Goal: Information Seeking & Learning: Find contact information

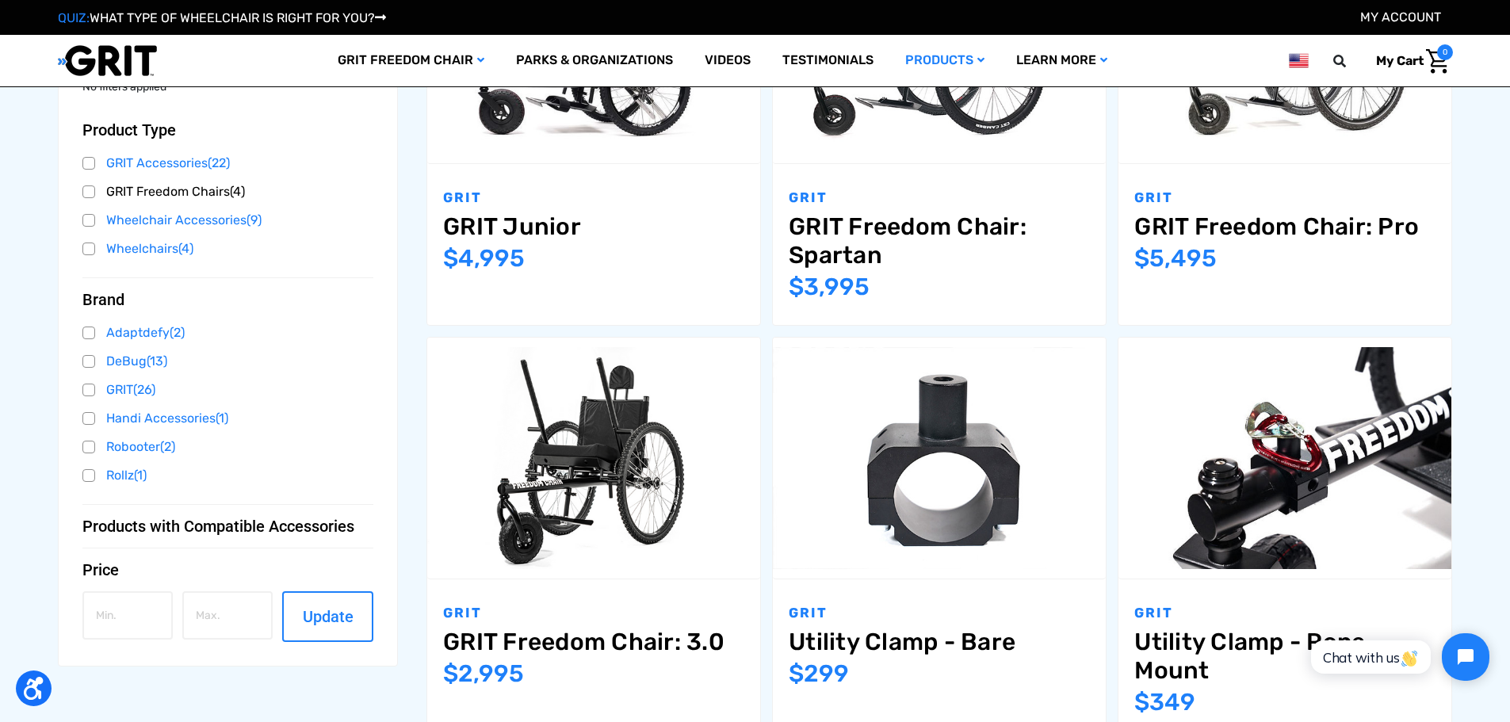
scroll to position [476, 0]
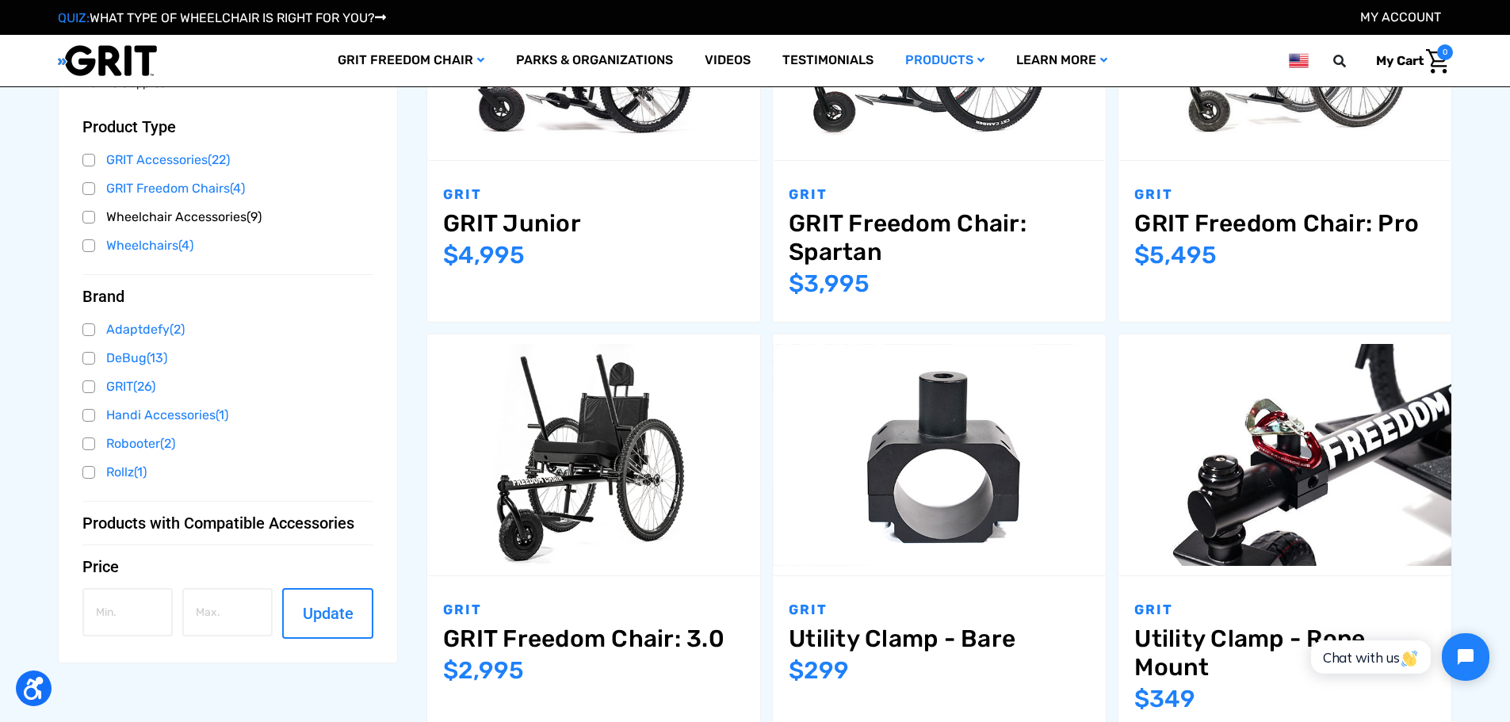
click at [212, 212] on link "Wheelchair Accessories (9)" at bounding box center [228, 217] width 292 height 24
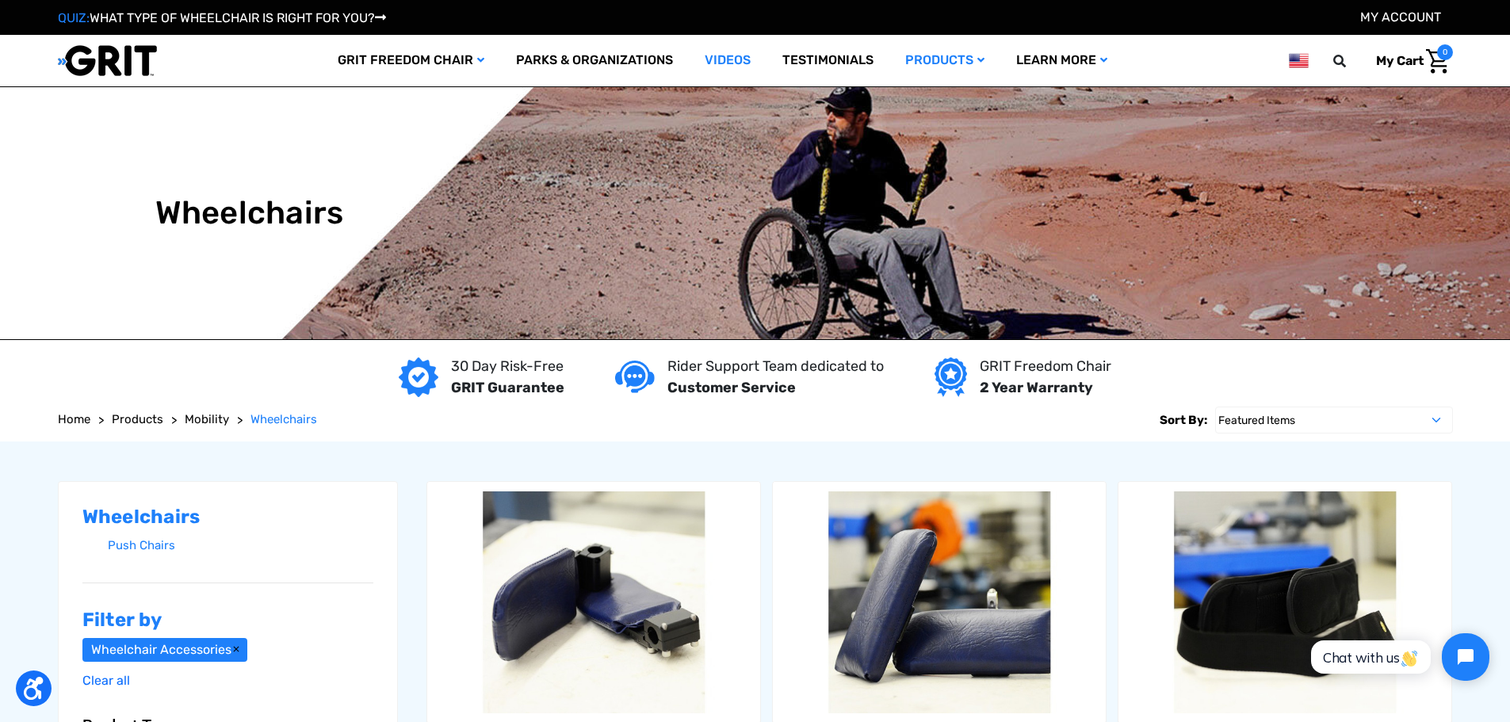
click at [720, 58] on link "Videos" at bounding box center [728, 61] width 78 height 52
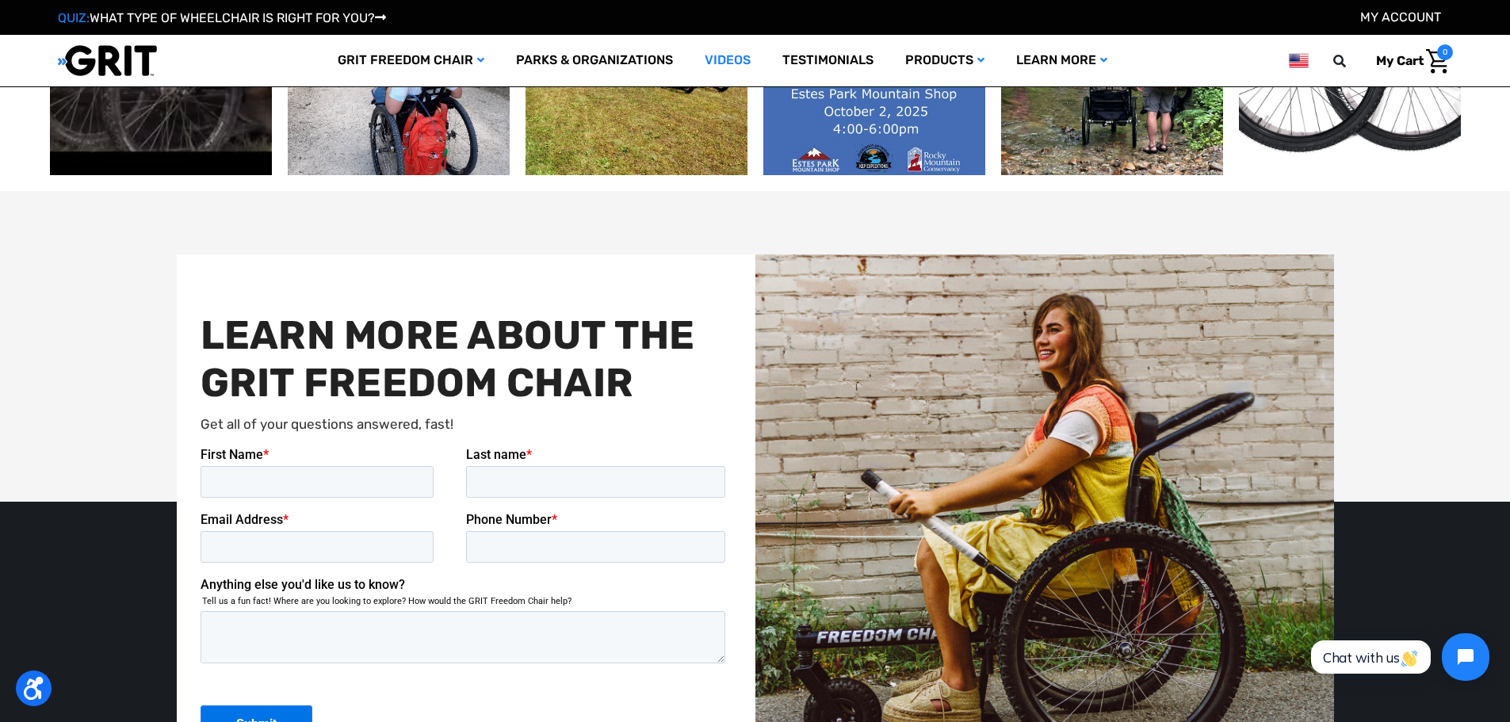
scroll to position [2299, 0]
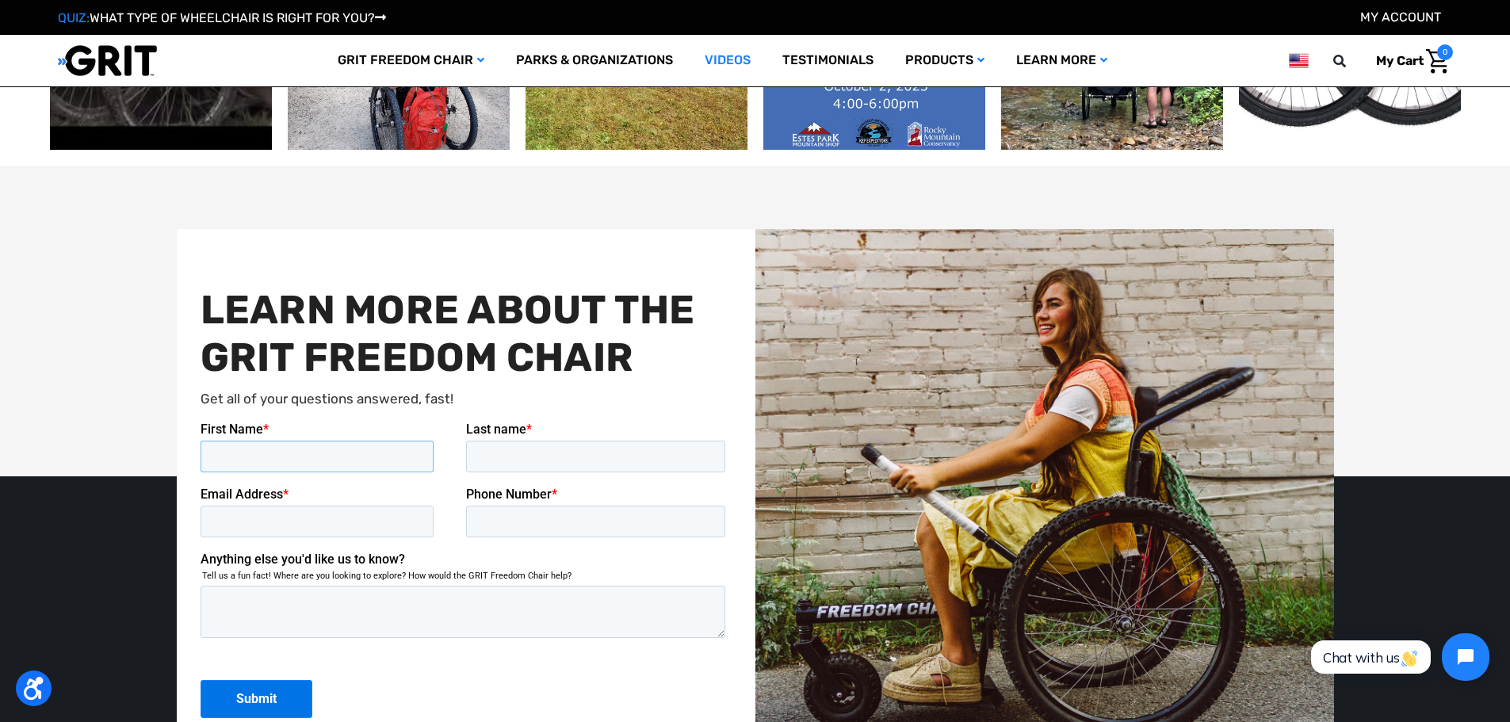
click at [254, 453] on input "First Name *" at bounding box center [316, 457] width 233 height 32
type input "LARRY"
click at [500, 459] on input "Last name *" at bounding box center [594, 457] width 259 height 32
type input "[PERSON_NAME]"
click at [239, 519] on input "Email Address *" at bounding box center [316, 522] width 233 height 32
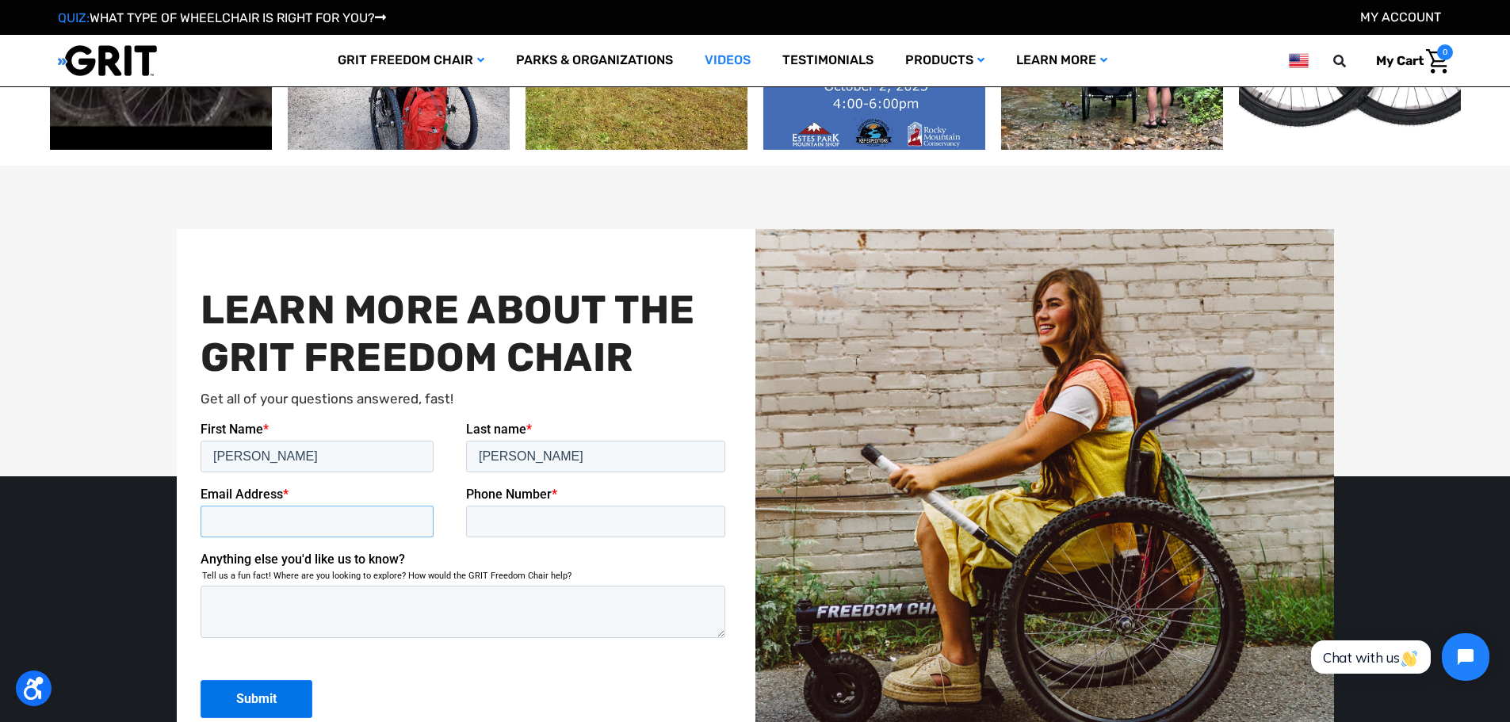
type input "[EMAIL_ADDRESS][DOMAIN_NAME]"
click at [562, 523] on input "Phone Number *" at bounding box center [594, 522] width 259 height 32
type input "15756364279"
click at [221, 601] on textarea "Anything else you'd like us to know?" at bounding box center [462, 612] width 525 height 52
click at [299, 604] on textarea "nearest" at bounding box center [462, 612] width 525 height 52
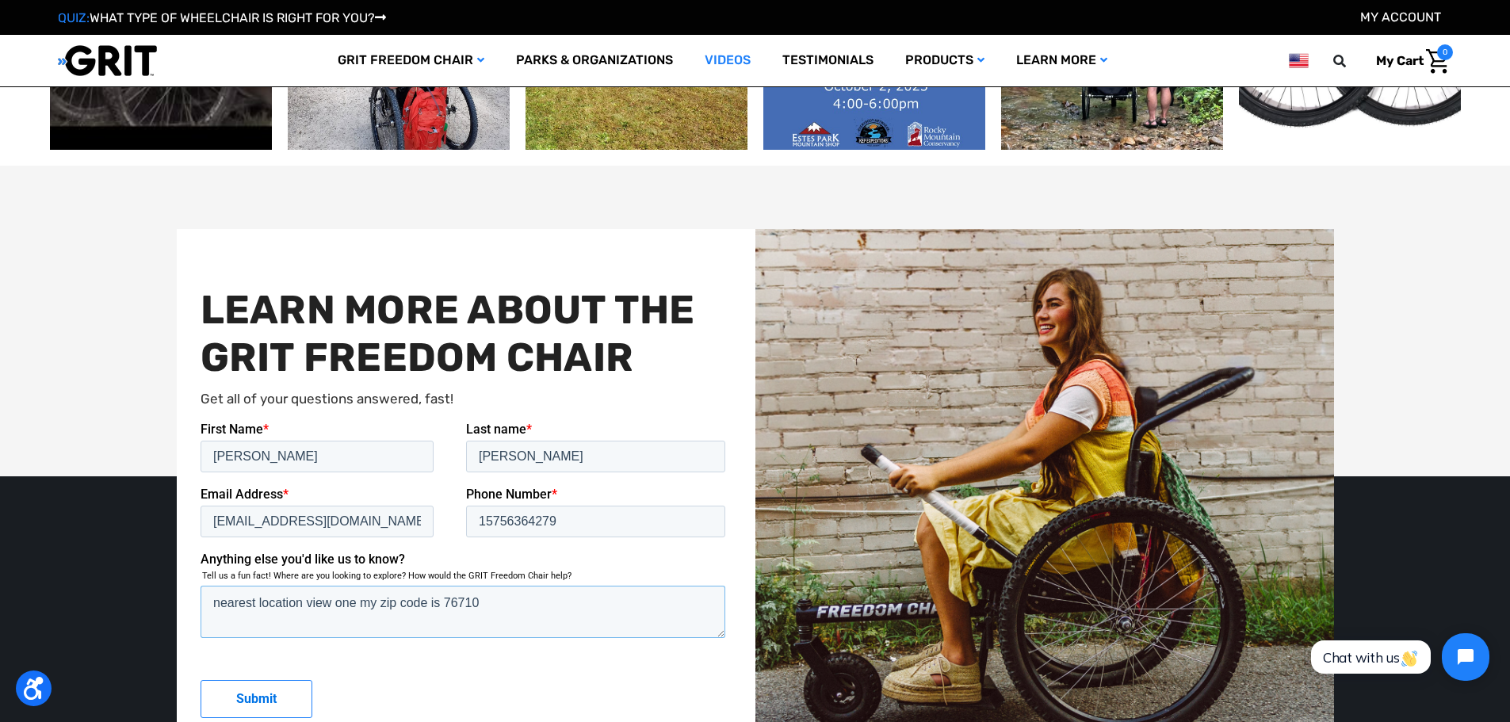
type textarea "nearest location view one my zip code is 76710"
click at [279, 692] on input "Submit" at bounding box center [256, 699] width 112 height 38
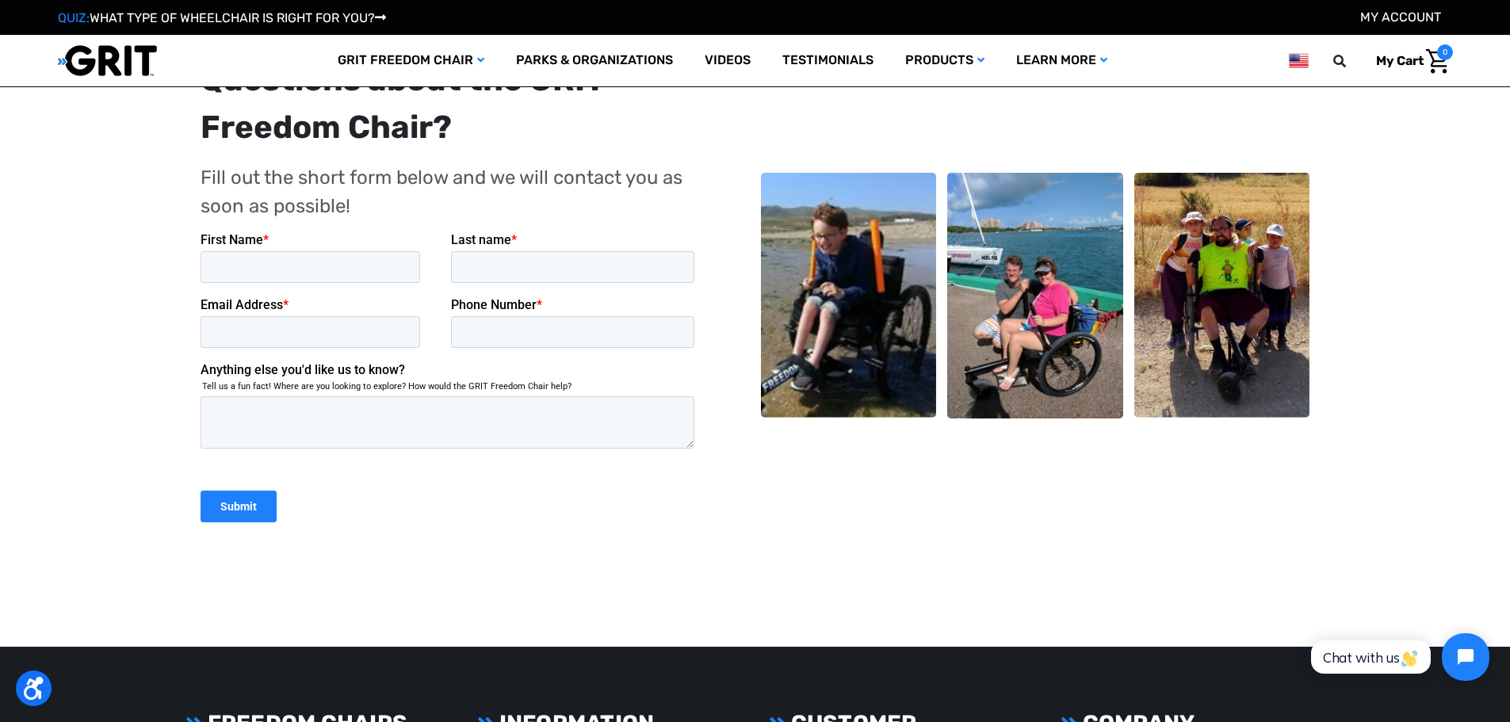
scroll to position [317, 0]
click at [1147, 370] on img at bounding box center [1222, 295] width 176 height 246
click at [230, 259] on input "First Name *" at bounding box center [310, 266] width 220 height 32
type input "LARRY"
click at [517, 267] on input "Last name *" at bounding box center [572, 266] width 244 height 32
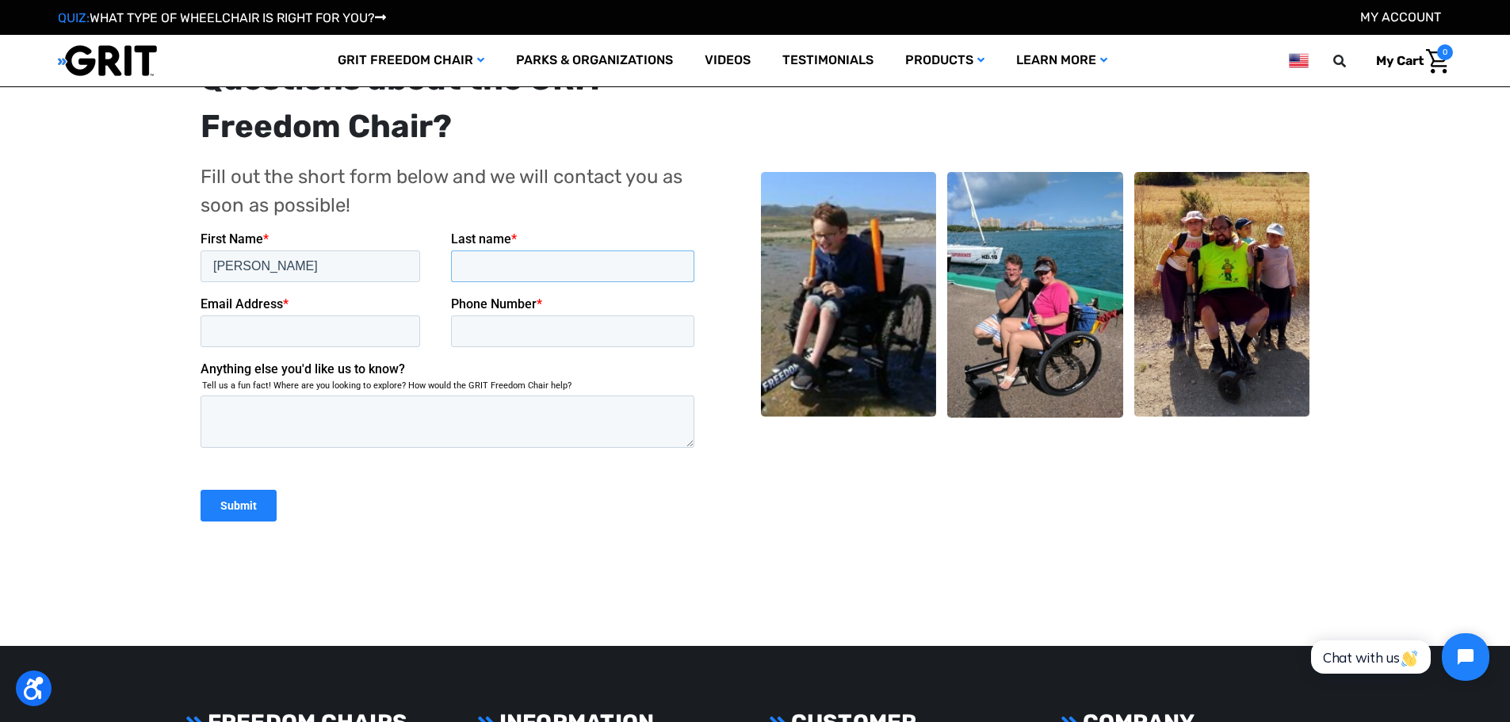
type input "WAUSON"
click at [243, 328] on input "Email Address *" at bounding box center [310, 331] width 220 height 32
type input "[EMAIL_ADDRESS][DOMAIN_NAME]"
click at [505, 326] on input "Phone Number *" at bounding box center [572, 331] width 244 height 32
type input "15756364279"
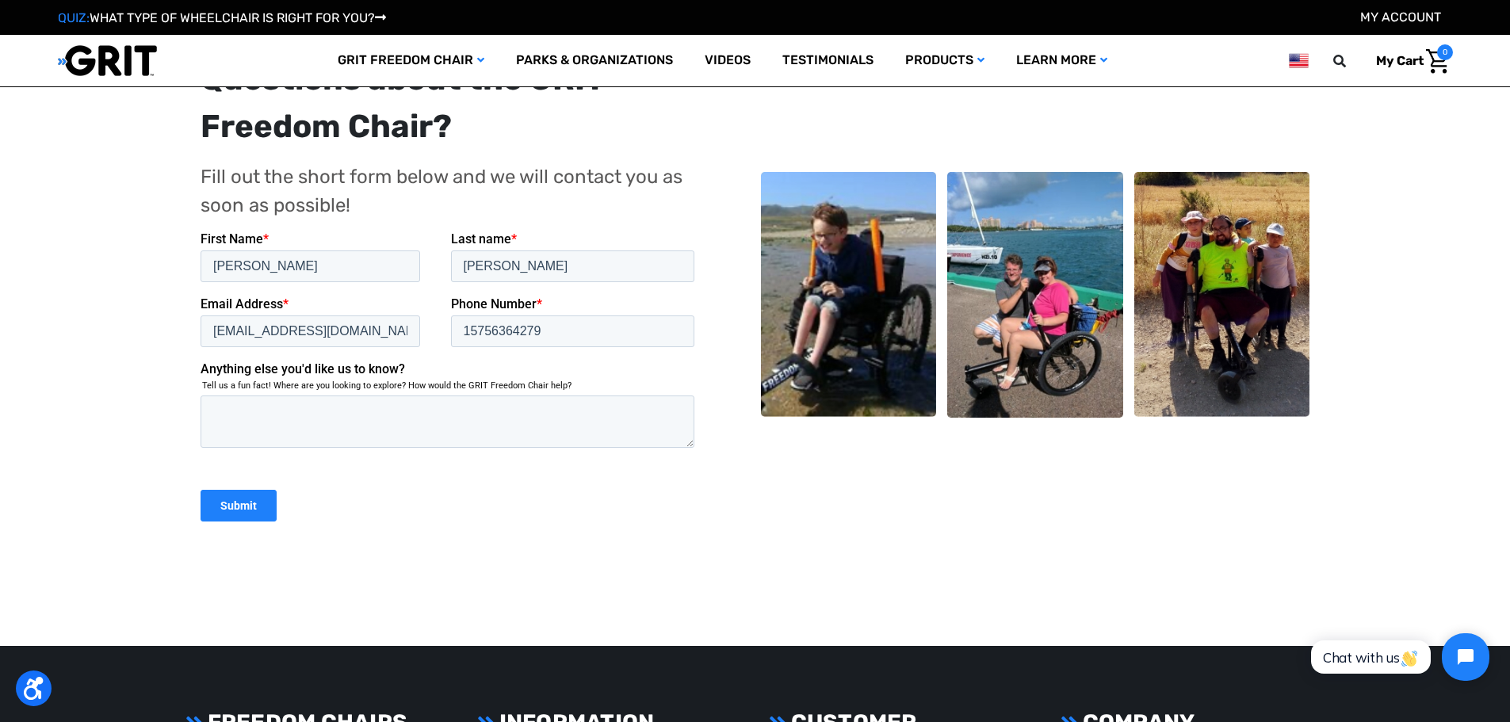
click at [237, 499] on input "Submit" at bounding box center [238, 505] width 76 height 32
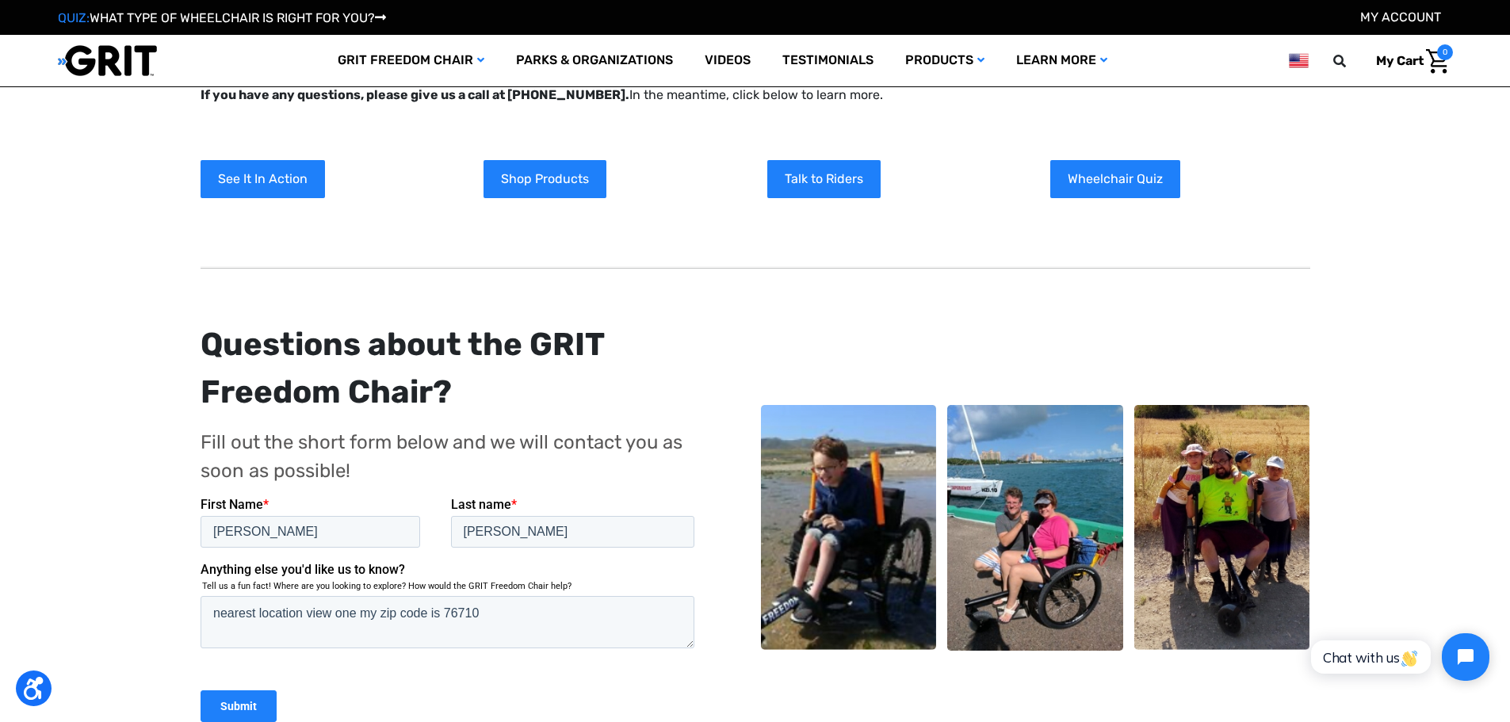
scroll to position [159, 0]
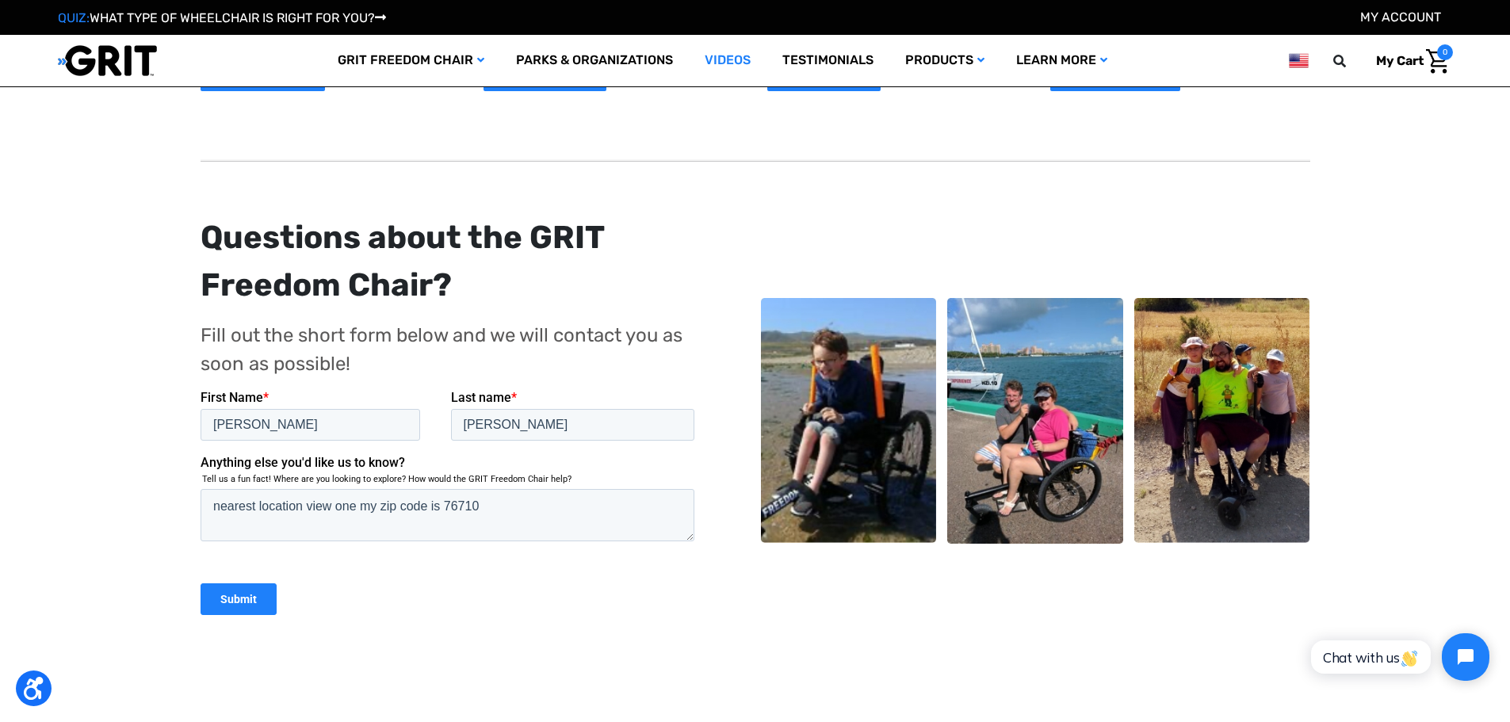
click at [719, 53] on link "Videos" at bounding box center [728, 61] width 78 height 52
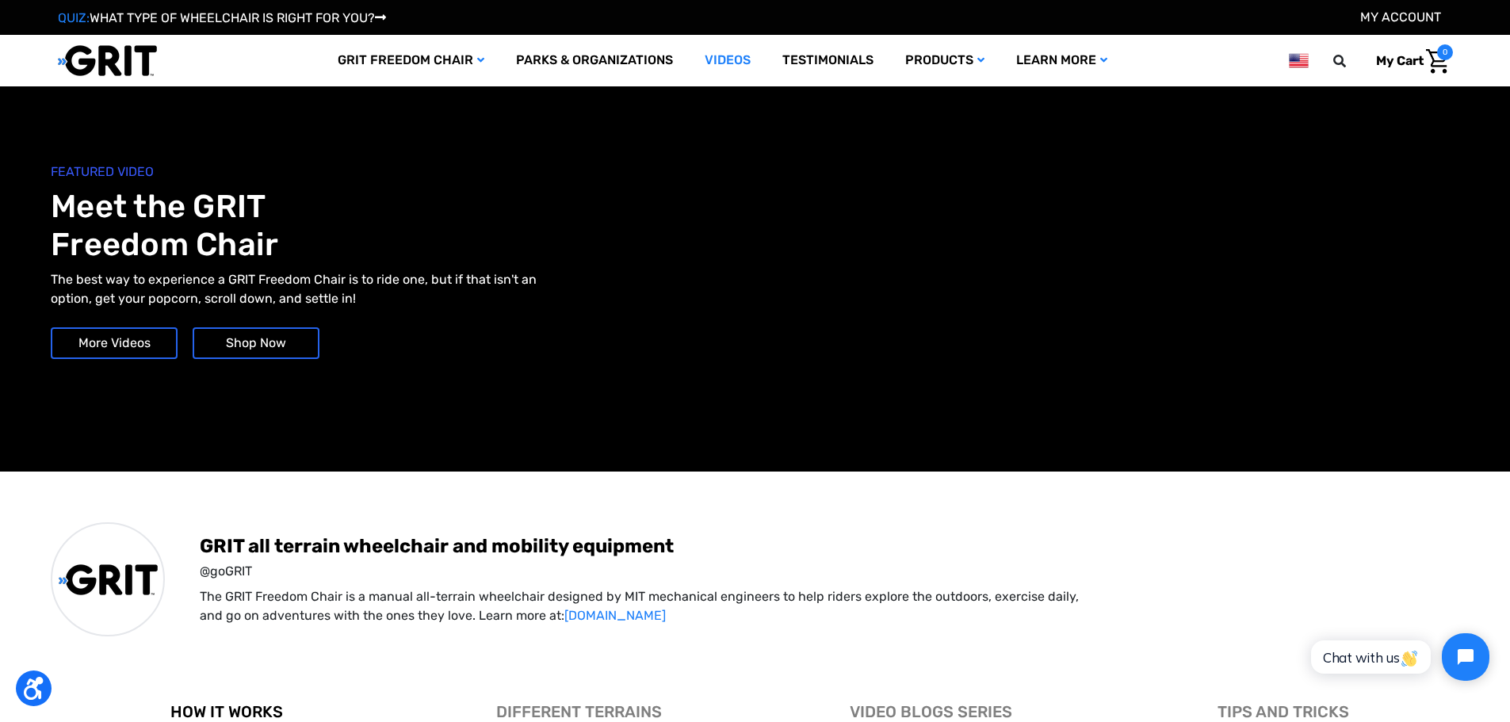
click at [105, 339] on link "More Videos" at bounding box center [114, 343] width 127 height 32
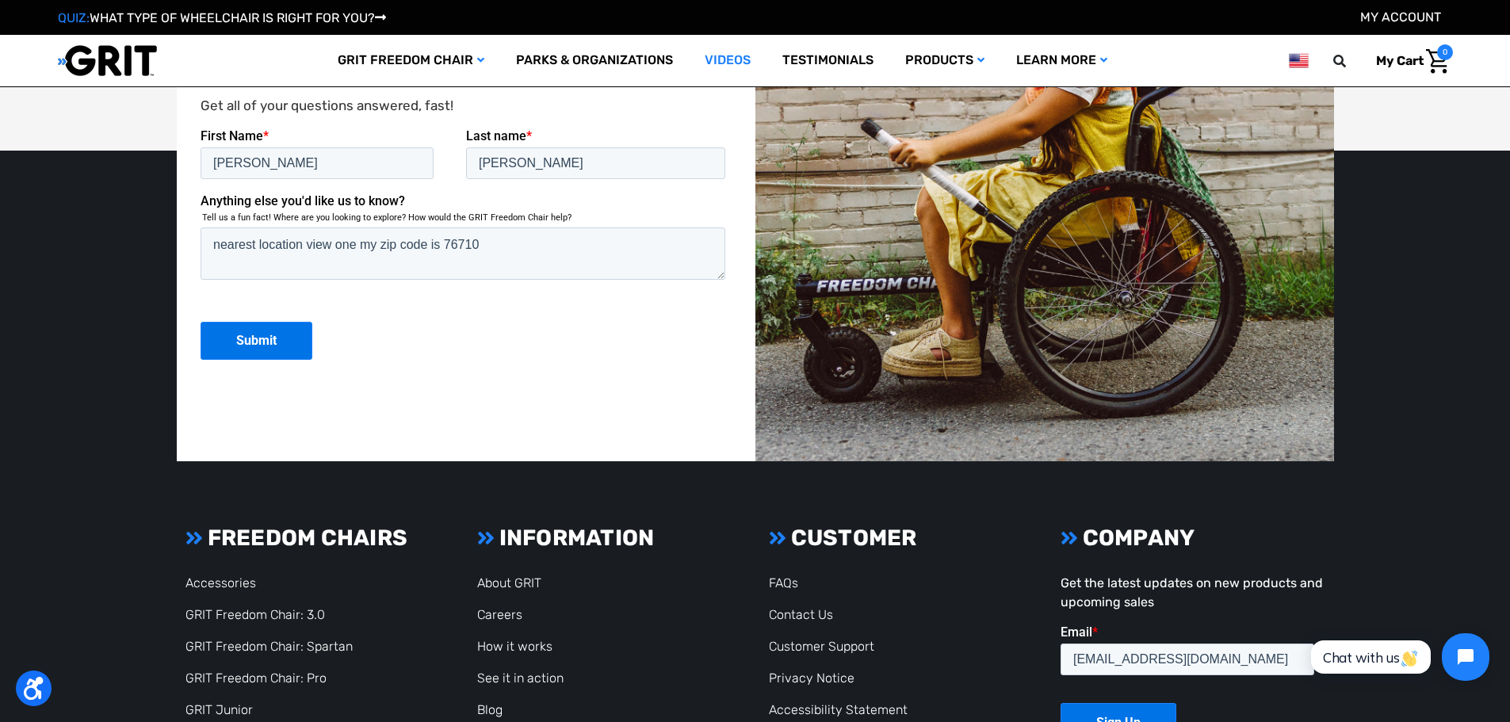
scroll to position [2651, 0]
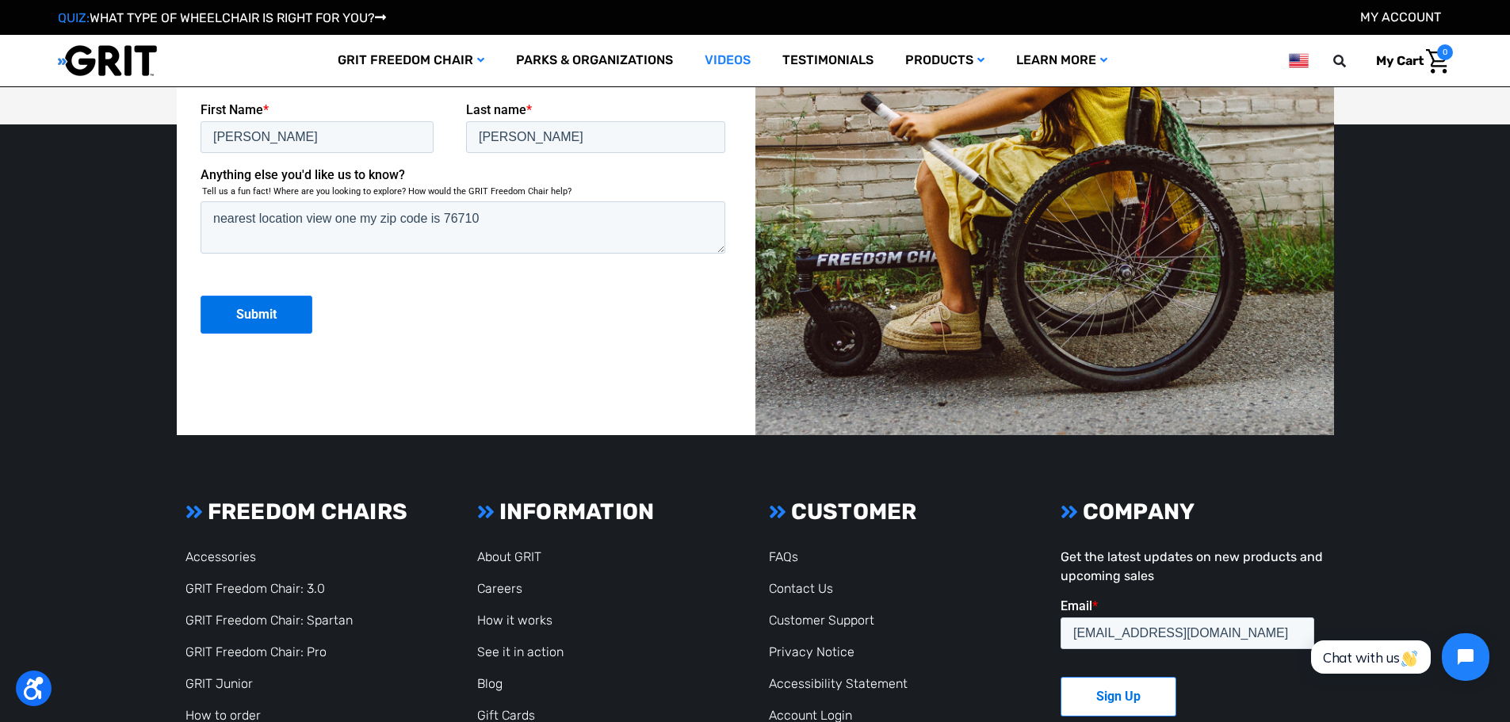
click at [1126, 697] on input "Sign Up" at bounding box center [1119, 697] width 116 height 40
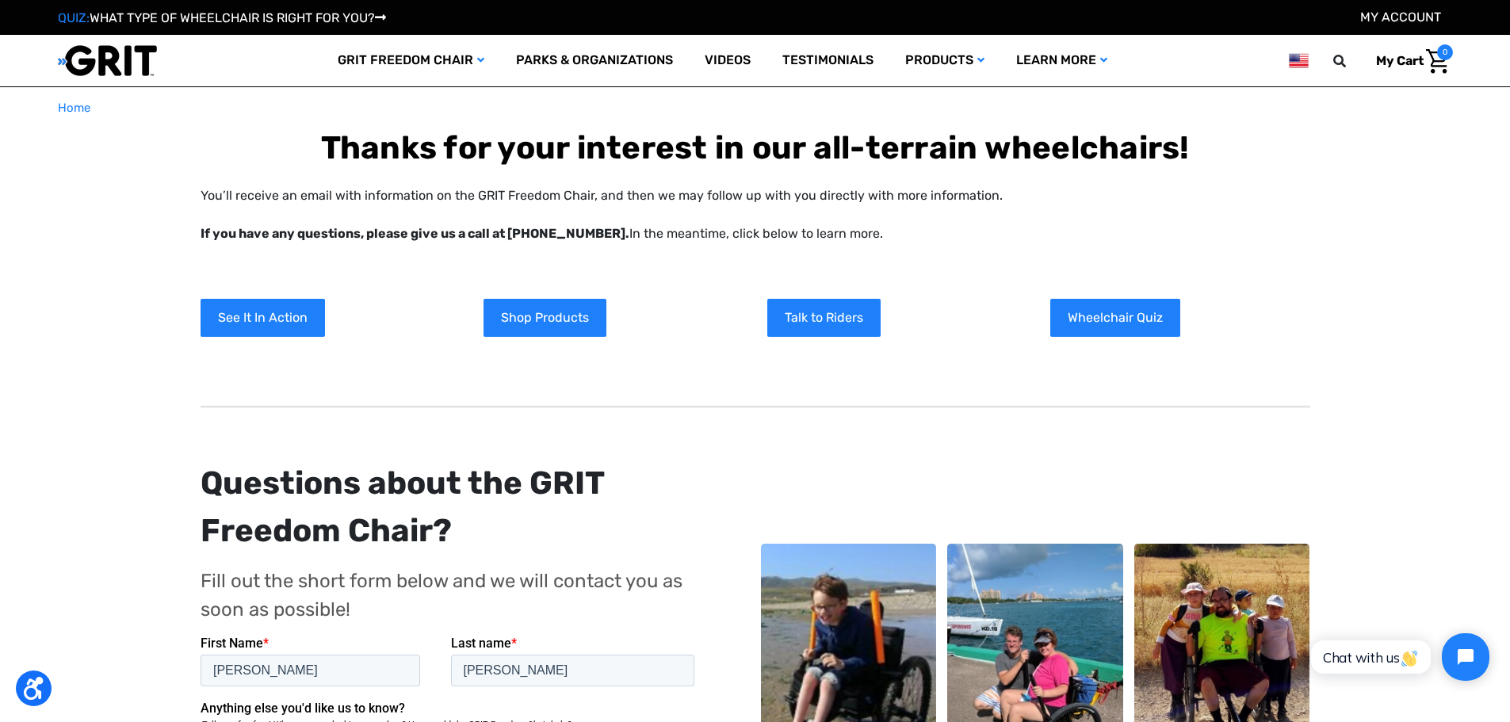
click at [1230, 629] on img at bounding box center [1222, 667] width 176 height 246
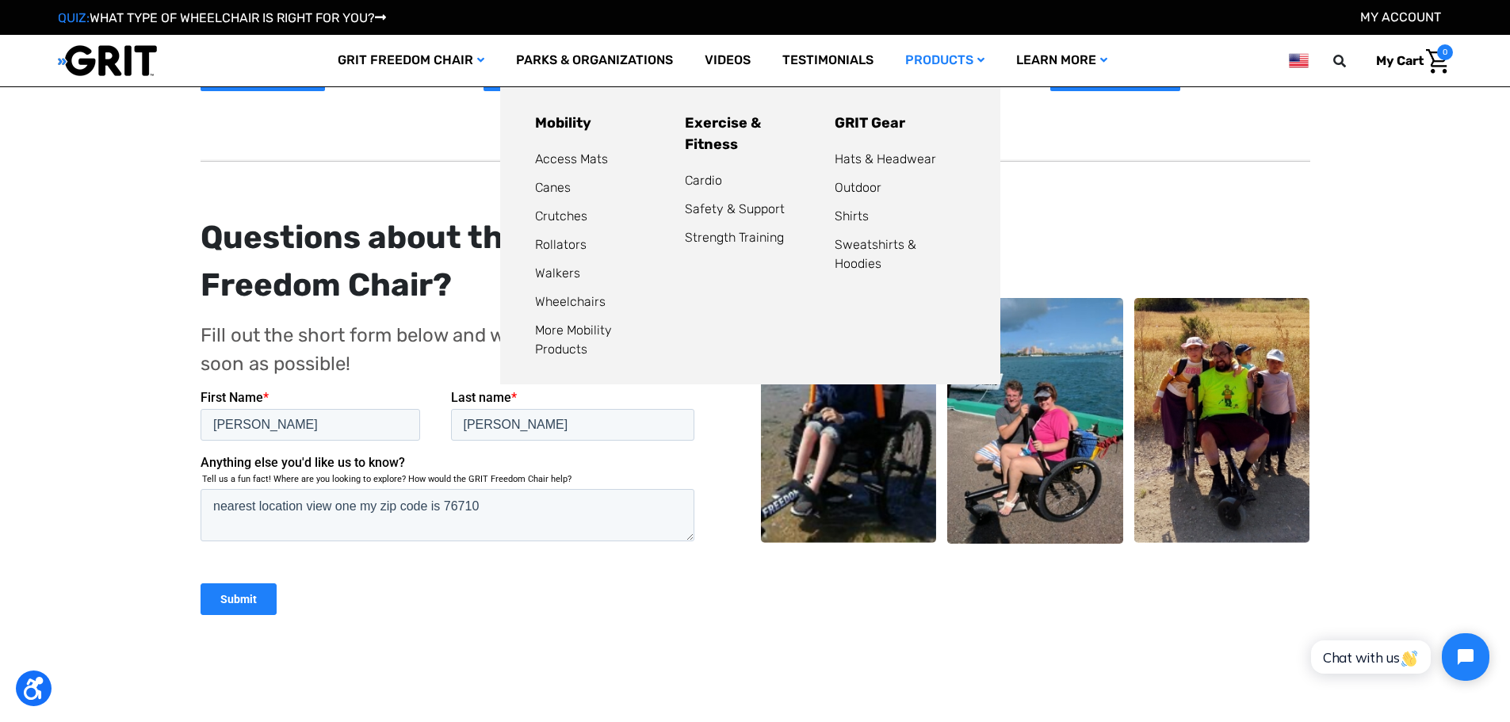
scroll to position [79, 0]
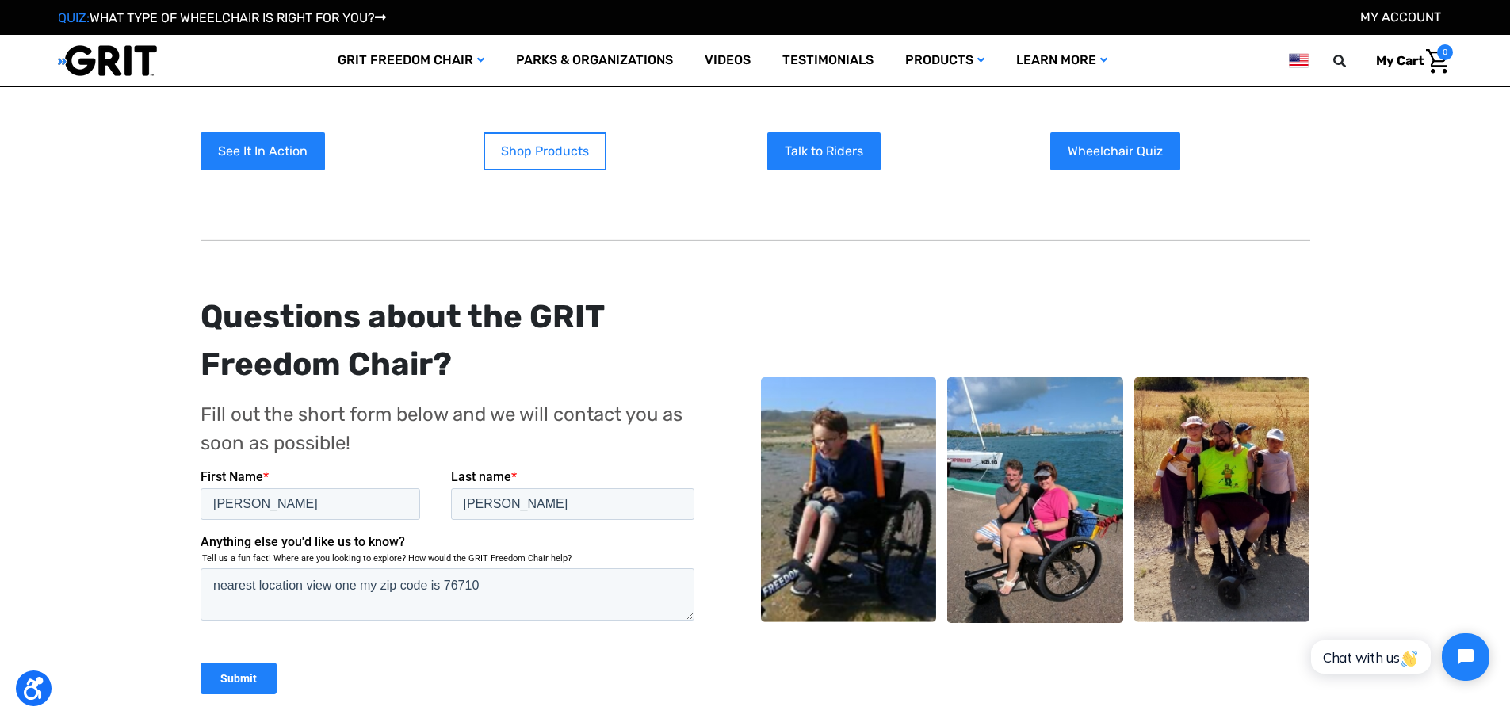
click at [565, 147] on link "Shop Products" at bounding box center [545, 151] width 123 height 38
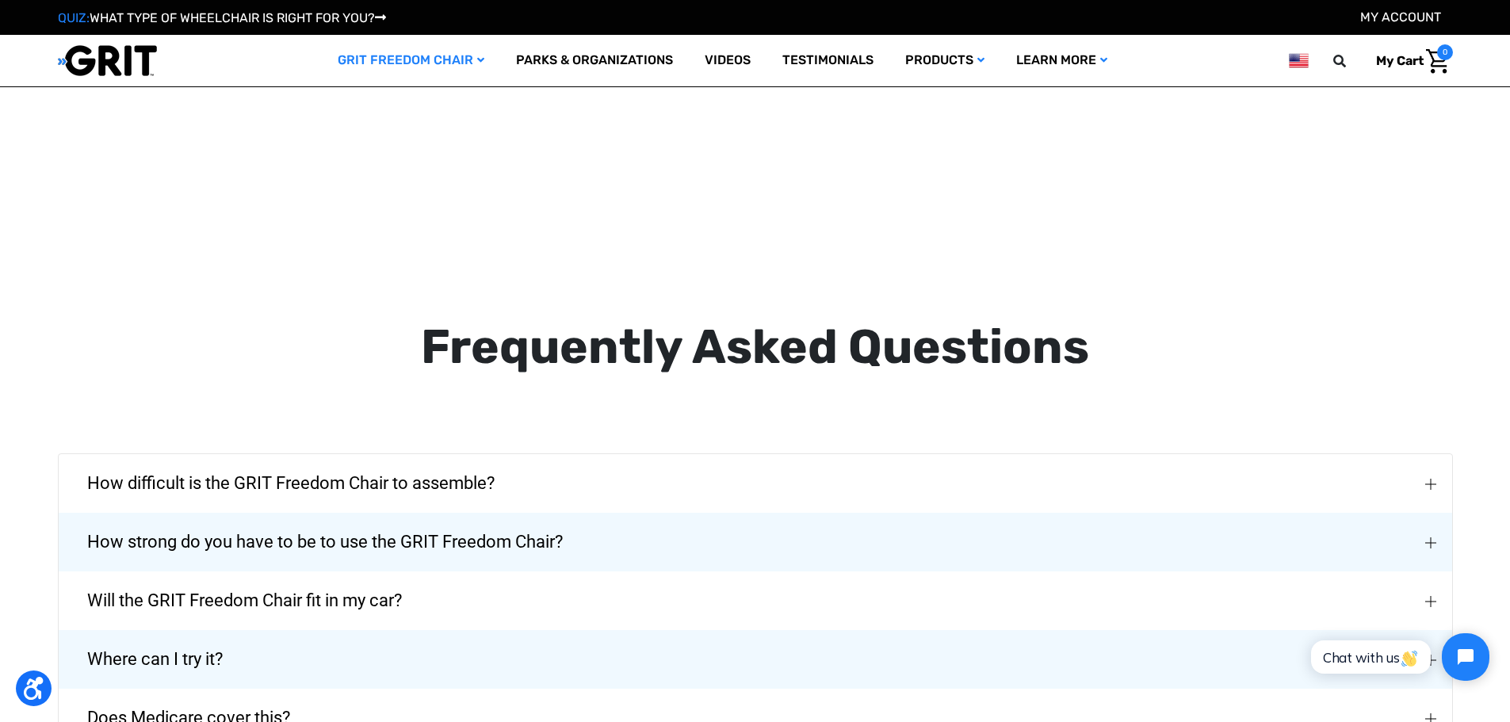
scroll to position [2616, 0]
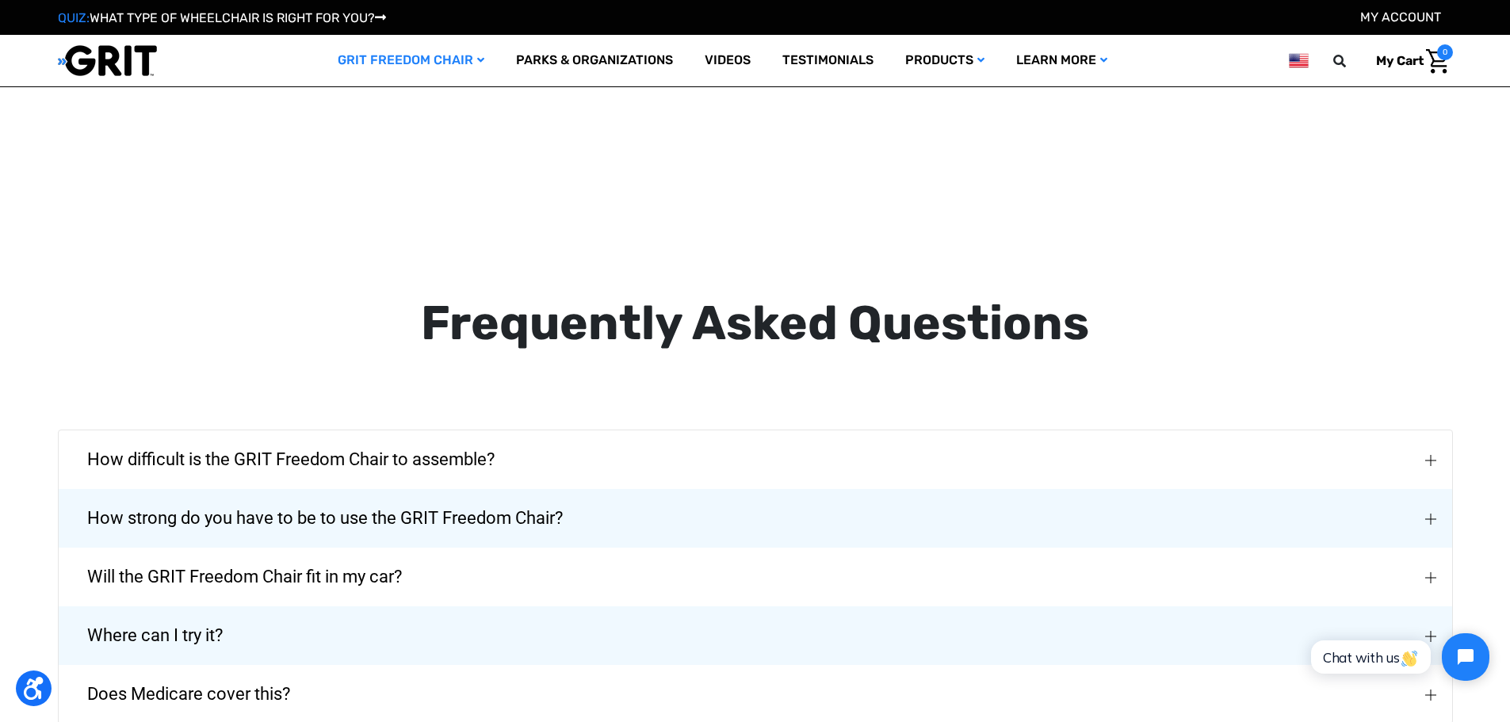
click at [198, 607] on span "Where can I try it?" at bounding box center [154, 635] width 183 height 57
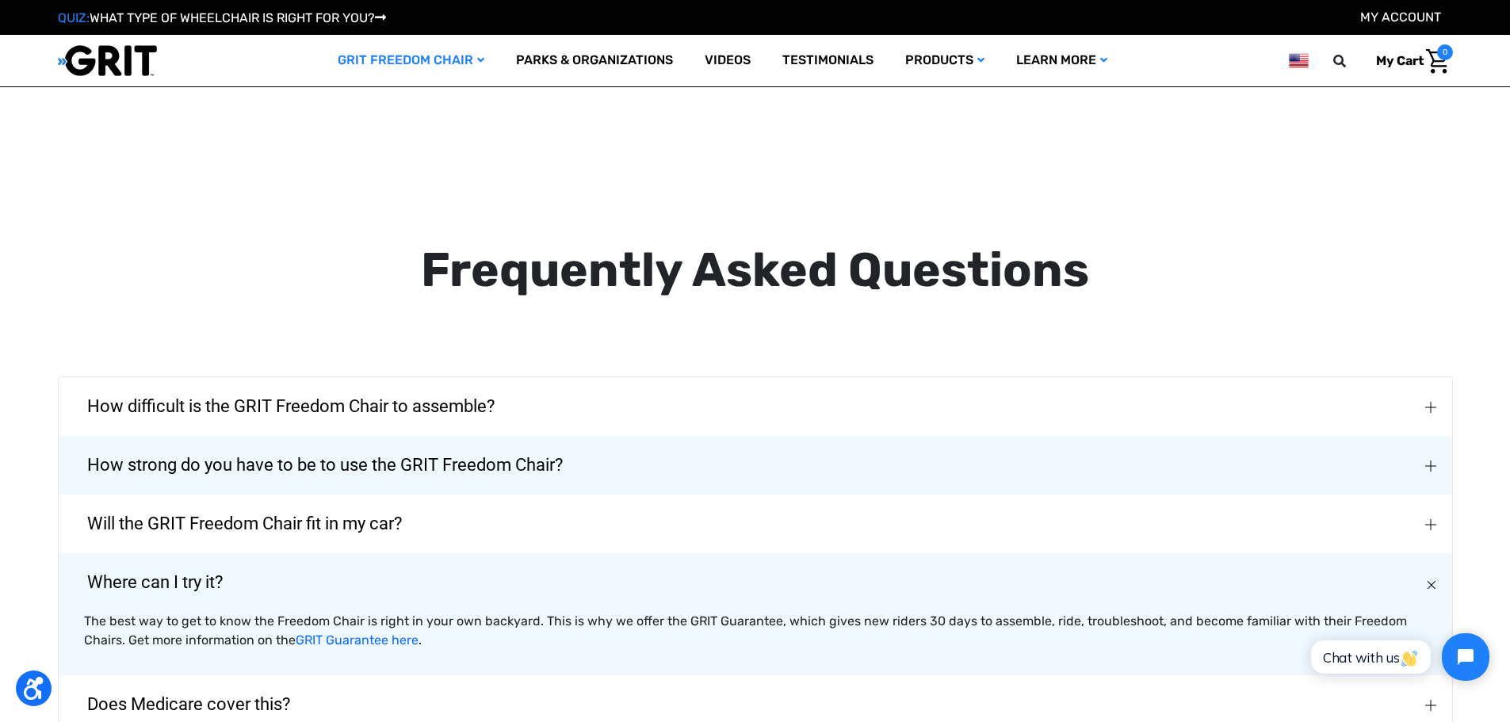
scroll to position [2695, 0]
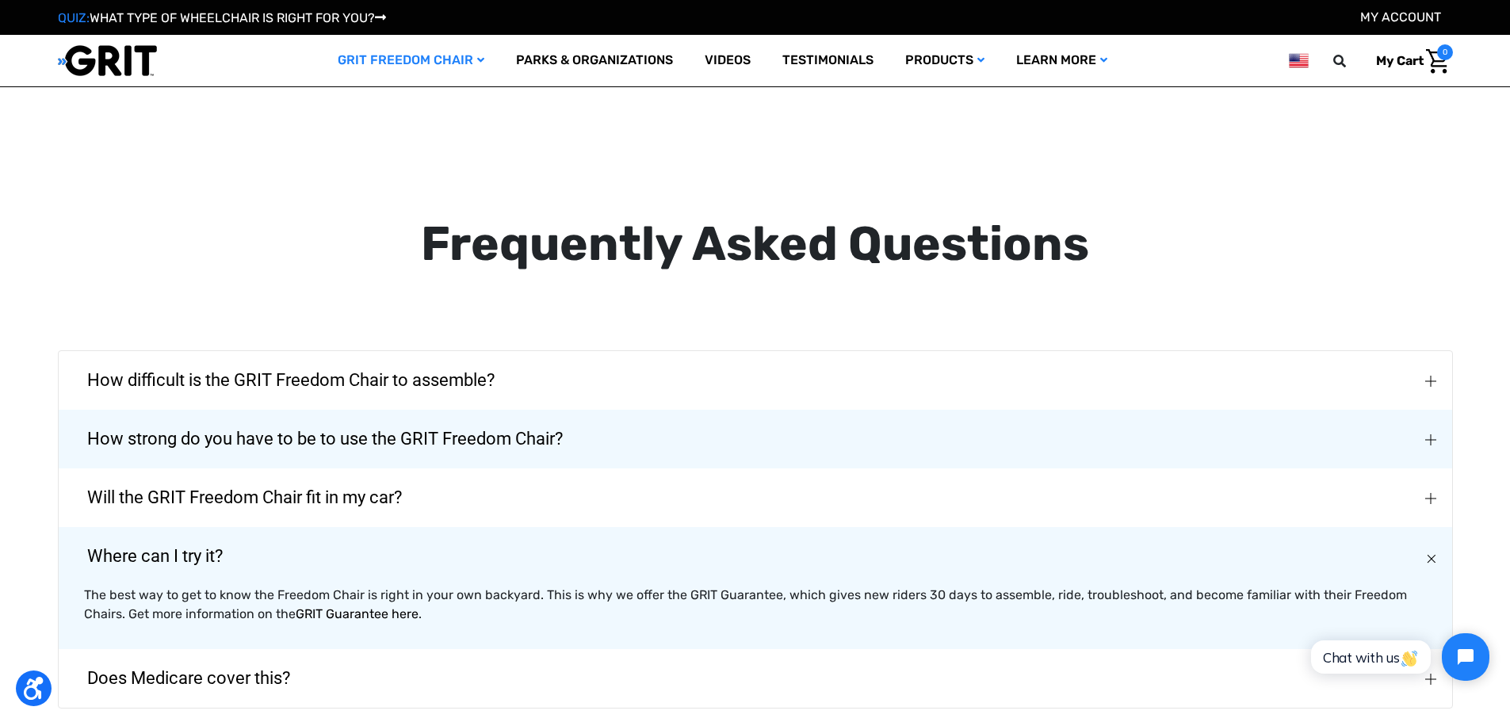
click at [349, 606] on link "GRIT Guarantee here" at bounding box center [357, 613] width 123 height 15
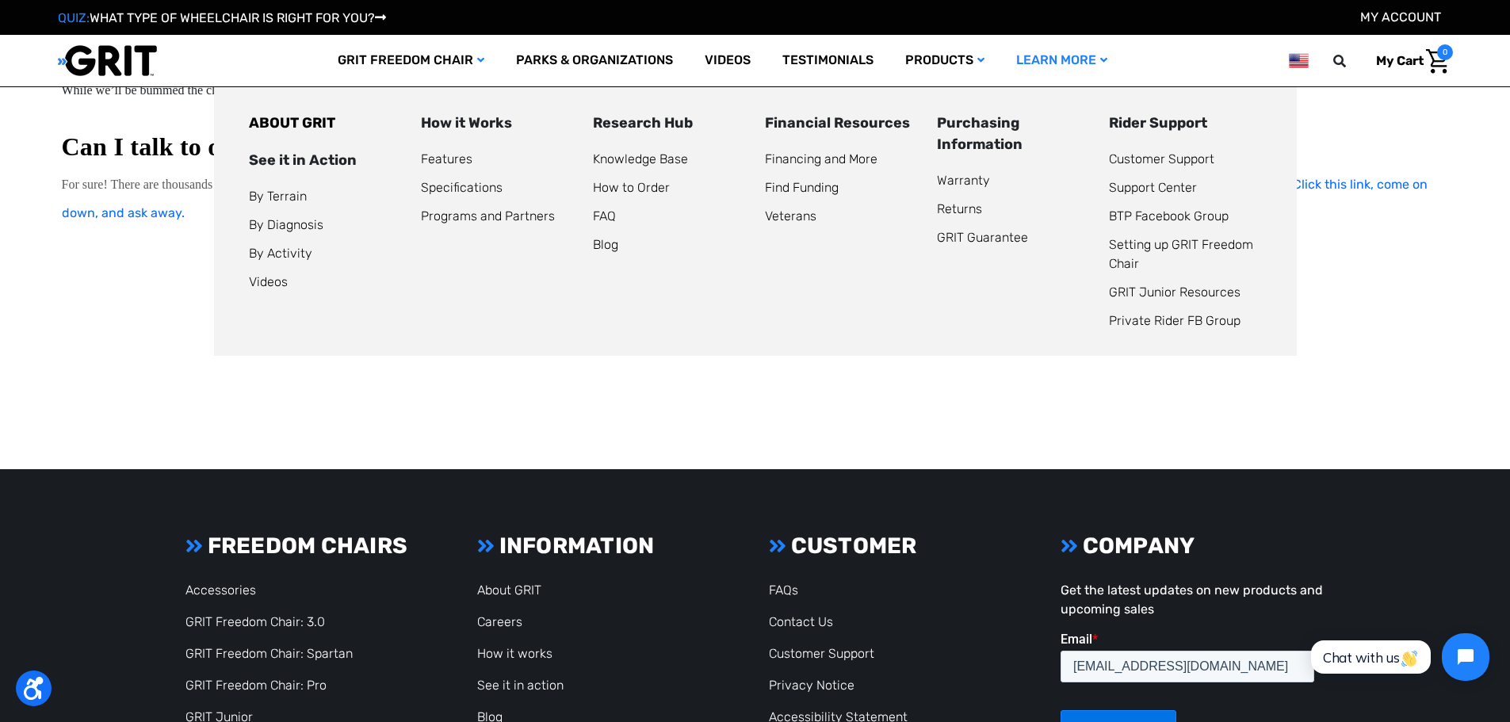
scroll to position [1823, 0]
